Goal: Task Accomplishment & Management: Use online tool/utility

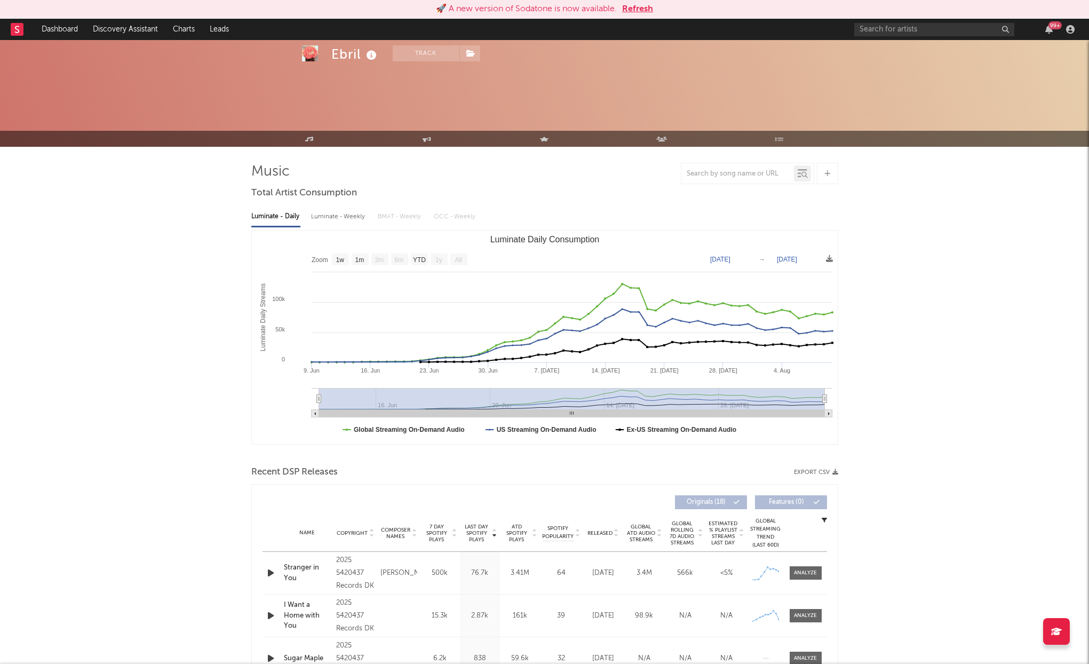
select select "1w"
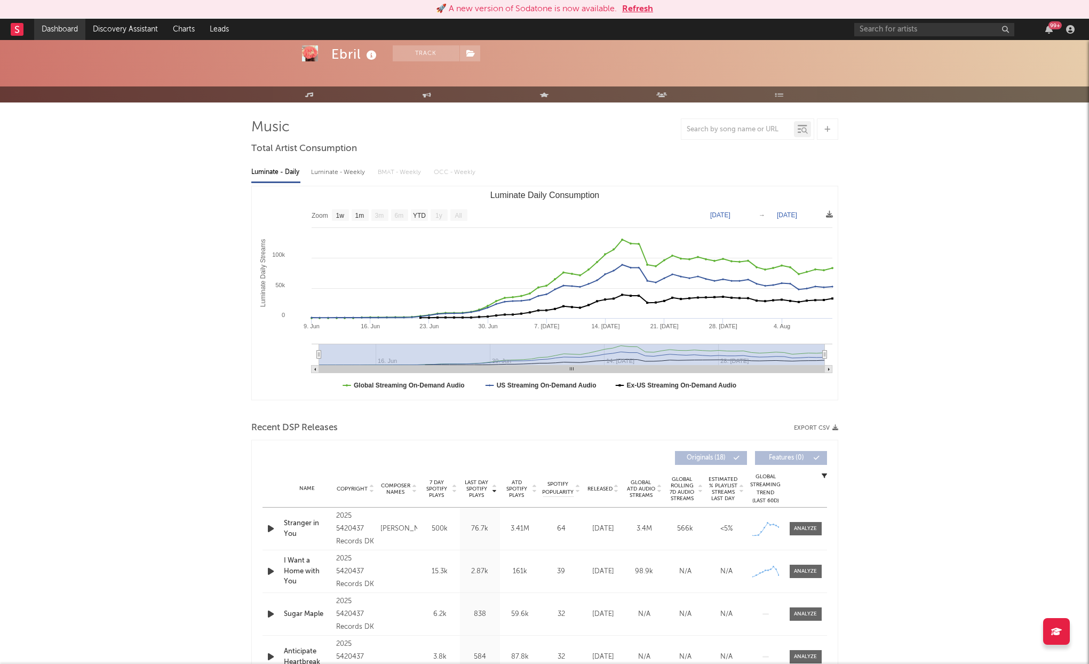
click at [65, 27] on link "Dashboard" at bounding box center [59, 29] width 51 height 21
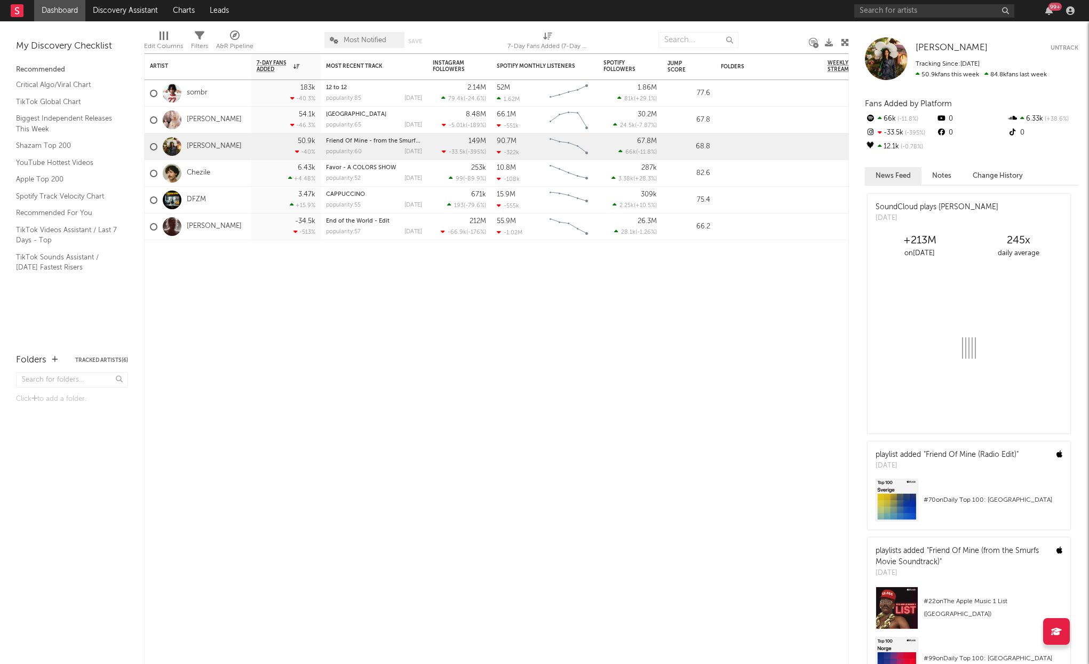
click at [109, 22] on div "My Discovery Checklist Recommended Critical Algo/Viral Chart TikTok Global Char…" at bounding box center [72, 181] width 144 height 321
click at [109, 10] on link "Discovery Assistant" at bounding box center [125, 10] width 80 height 21
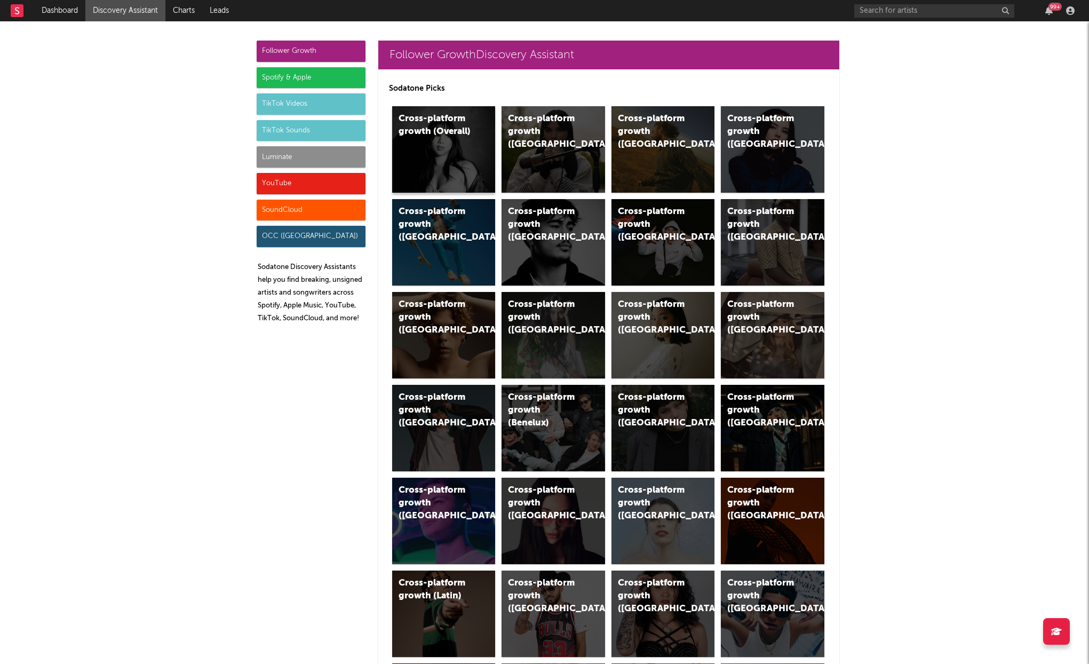
click at [445, 156] on div "Cross-platform growth (Overall)" at bounding box center [443, 149] width 103 height 86
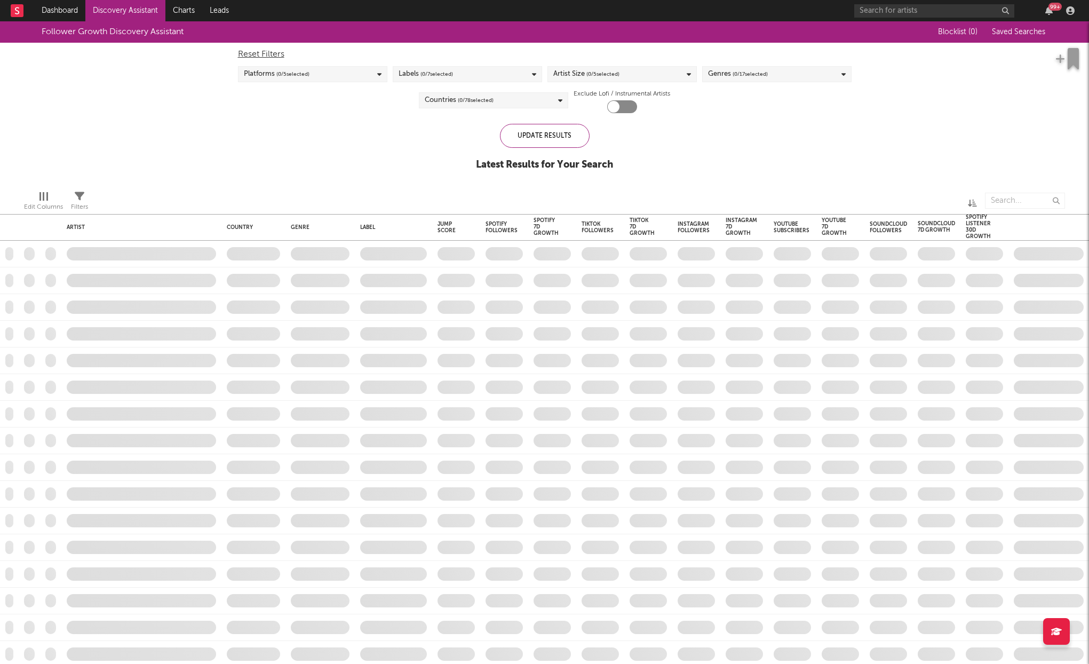
checkbox input "true"
